Goal: Information Seeking & Learning: Learn about a topic

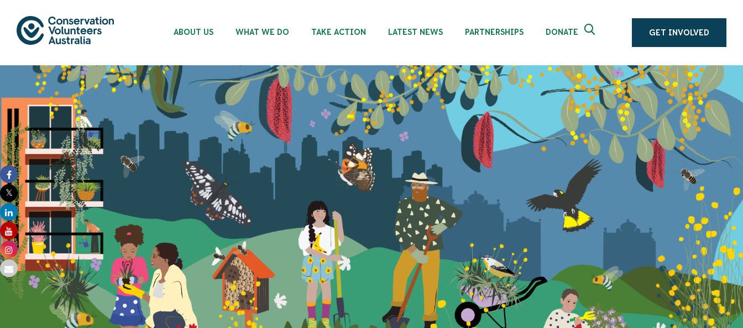
click at [590, 28] on icon "Expand search box" at bounding box center [592, 32] width 14 height 17
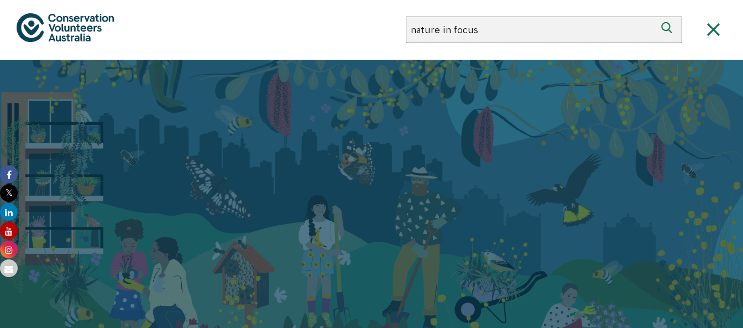
type input "nature in focus"
click at [669, 30] on button "Search" at bounding box center [669, 30] width 27 height 27
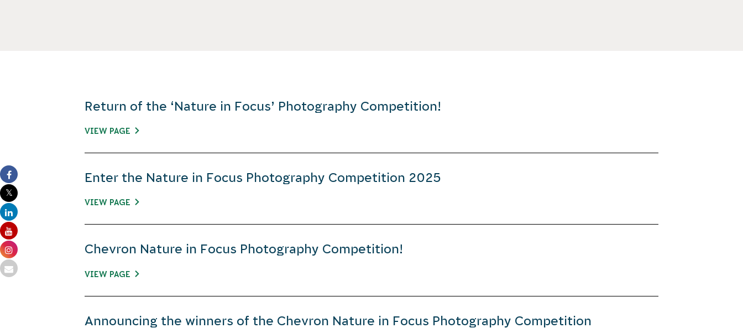
scroll to position [344, 0]
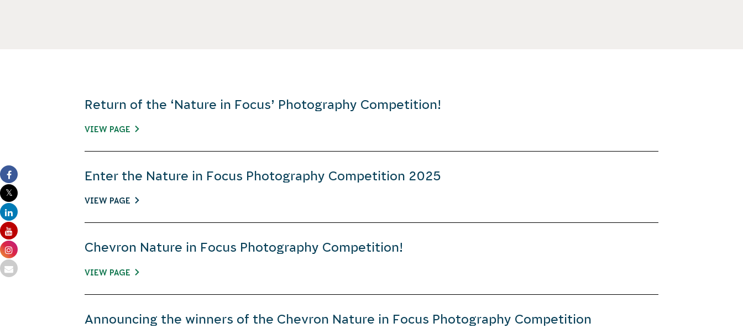
click at [114, 202] on link "View Page" at bounding box center [112, 200] width 54 height 9
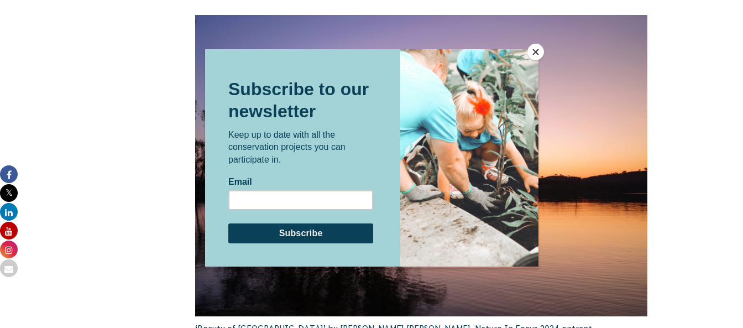
scroll to position [1896, 0]
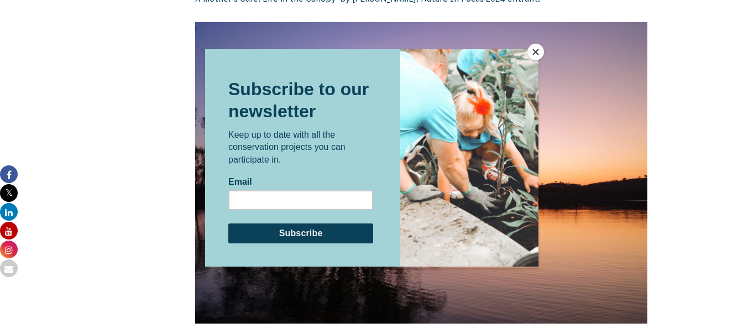
click at [534, 58] on button "Close" at bounding box center [536, 52] width 17 height 17
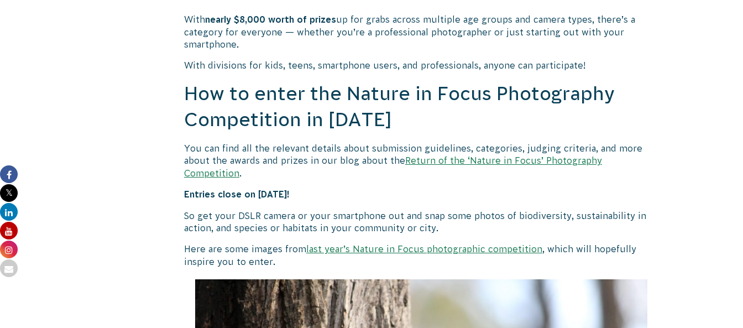
scroll to position [933, 0]
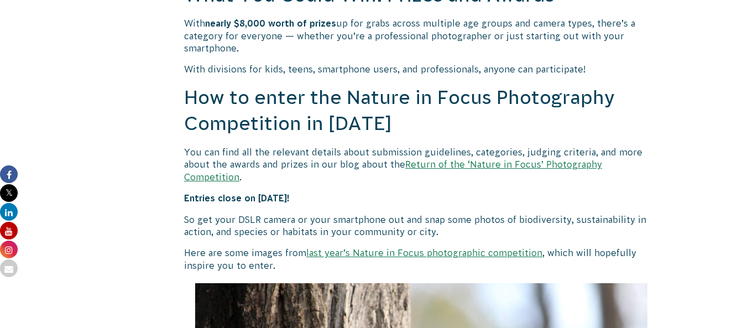
click at [477, 248] on link "last year’s Nature in Focus photographic competition" at bounding box center [424, 253] width 236 height 10
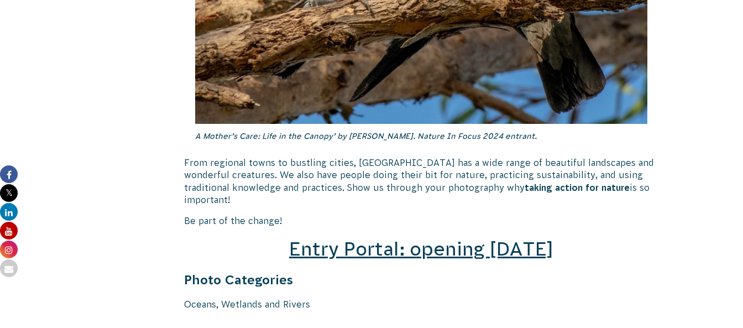
scroll to position [1474, 0]
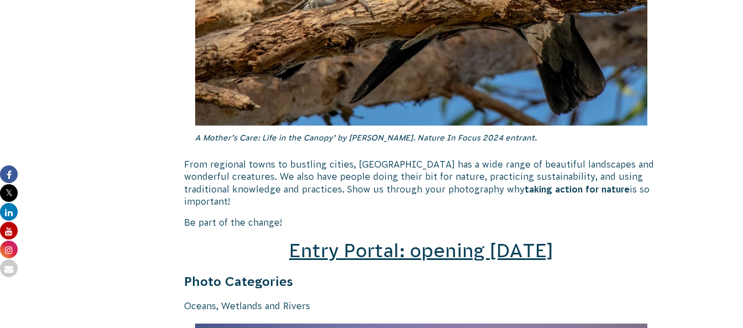
click at [455, 240] on span "Entry Portal: opening [DATE]" at bounding box center [421, 250] width 264 height 21
